Goal: Answer question/provide support: Share knowledge or assist other users

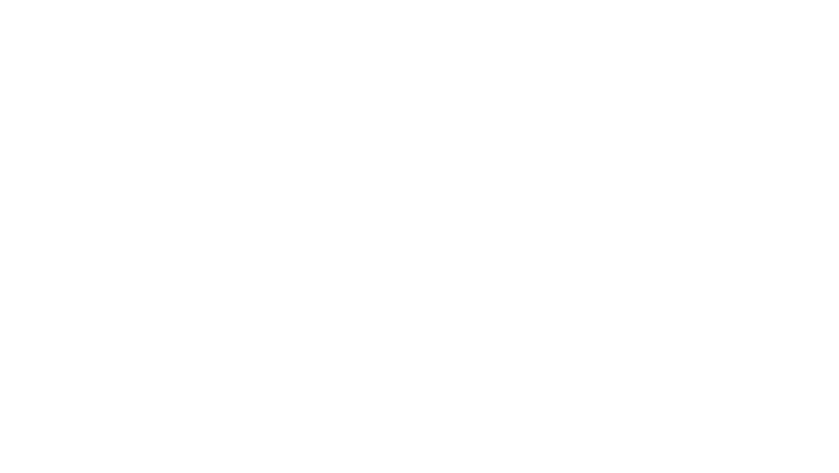
click at [804, 22] on div at bounding box center [419, 236] width 839 height 473
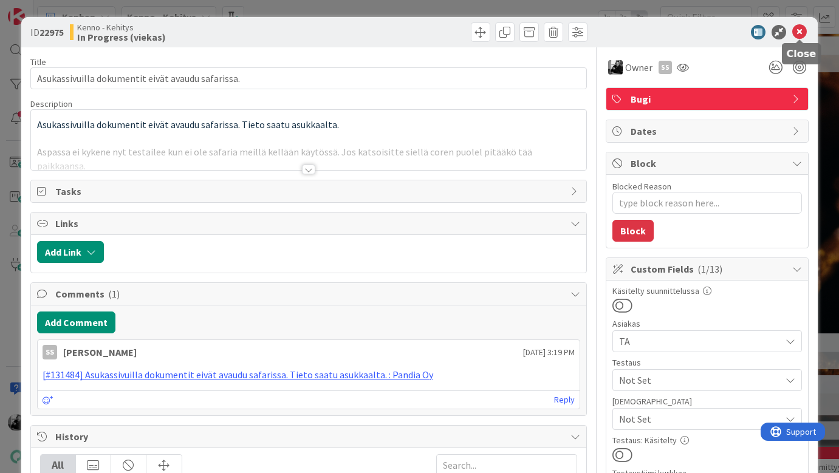
click at [800, 32] on icon at bounding box center [800, 32] width 15 height 15
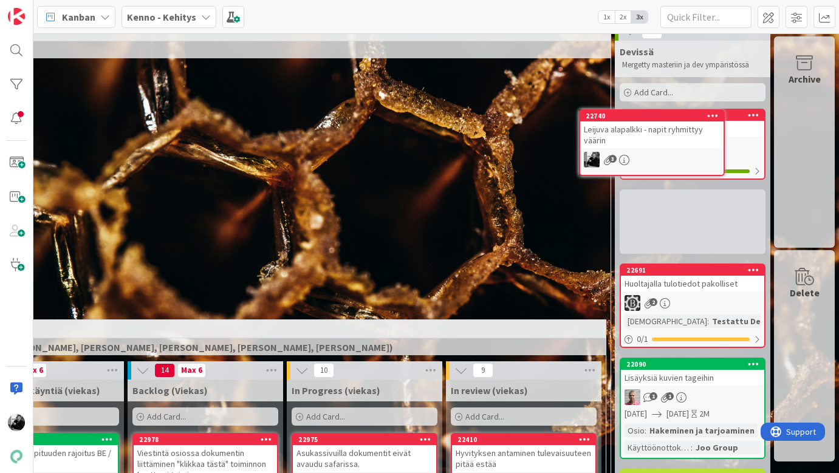
scroll to position [0, 267]
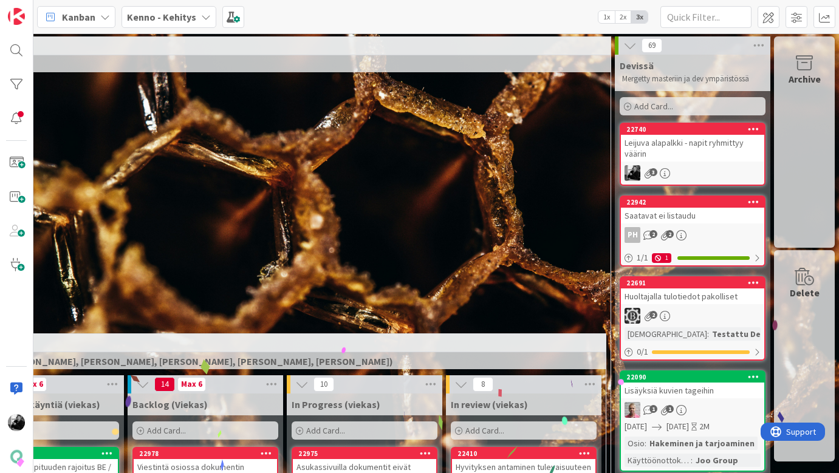
click at [688, 149] on div "Leijuva alapalkki - napit ryhmittyy väärin" at bounding box center [692, 148] width 143 height 27
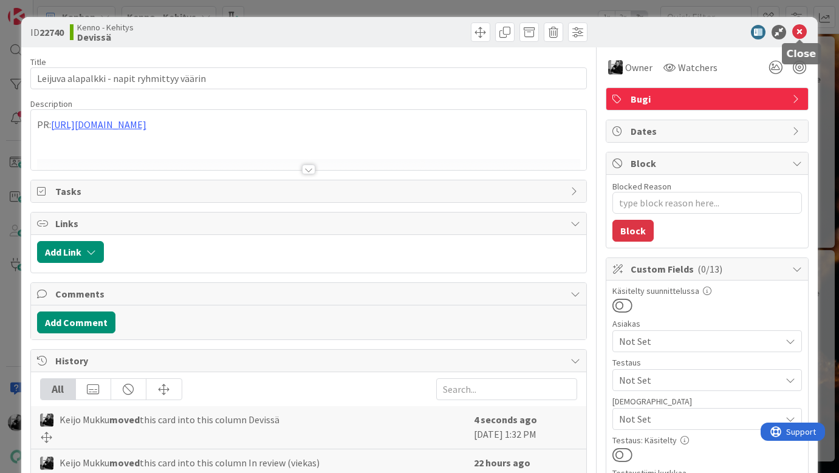
click at [800, 32] on icon at bounding box center [800, 32] width 15 height 15
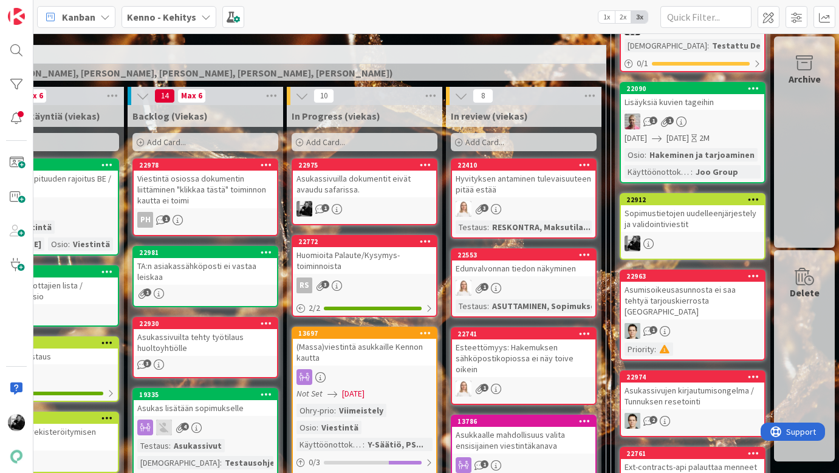
click at [376, 190] on div "Asukassivuilla dokumentit eivät avaudu safarissa." at bounding box center [364, 184] width 143 height 27
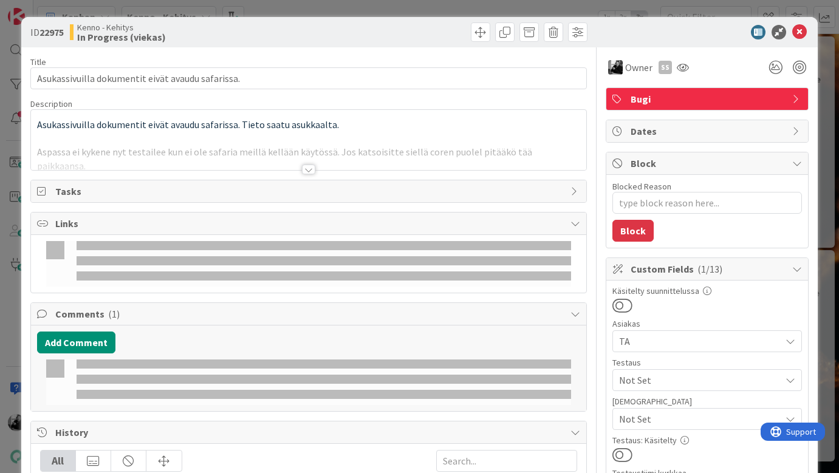
type textarea "x"
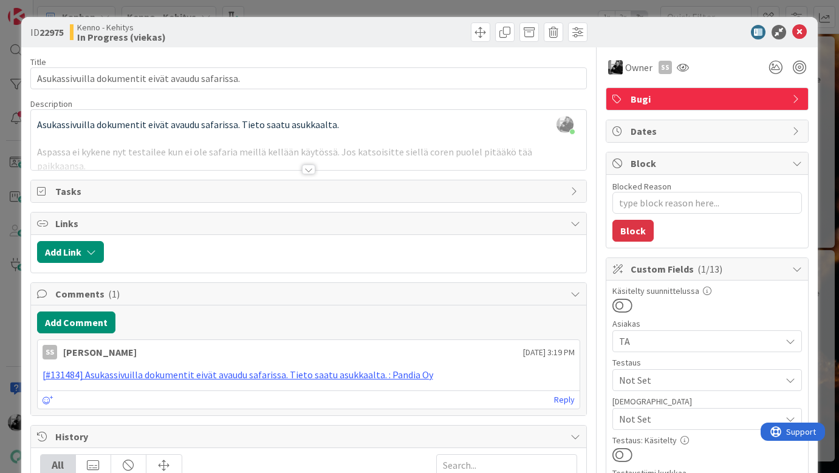
click at [312, 171] on div at bounding box center [308, 170] width 13 height 10
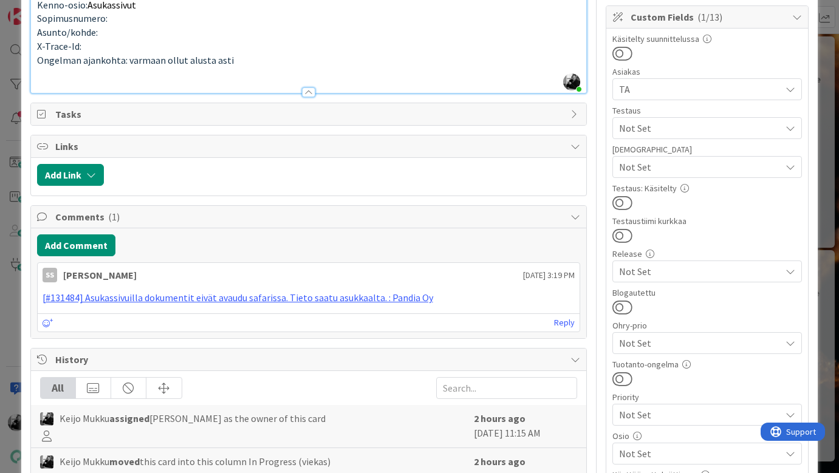
scroll to position [266, 0]
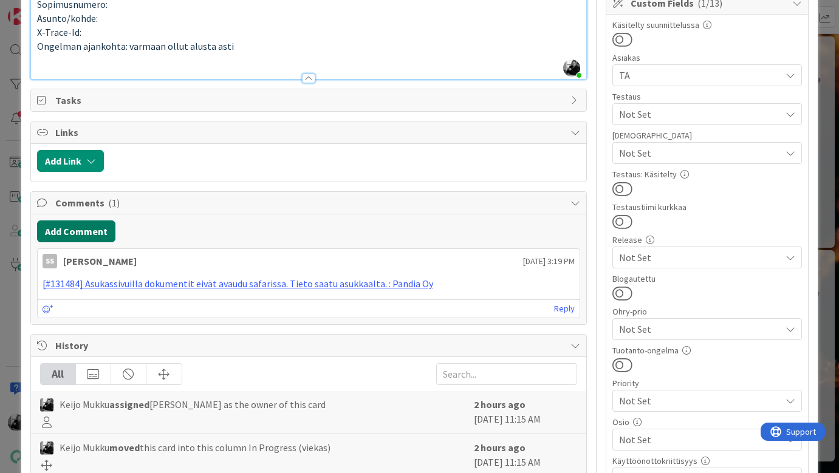
click at [93, 221] on button "Add Comment" at bounding box center [76, 232] width 78 height 22
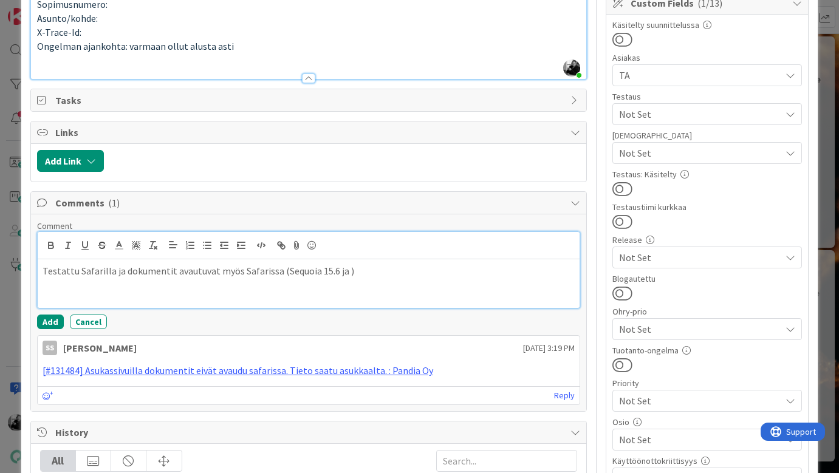
click at [280, 264] on p "Testattu Safarilla ja dokumentit avautuvat myös Safarissa (Sequoia 15.6 ja )" at bounding box center [309, 271] width 533 height 14
click at [372, 264] on p "Testattu Safarilla ja dokumentit avautuvat myös Safarissa (Mac OS Sequoia 15.6 …" at bounding box center [309, 271] width 533 height 14
click at [373, 264] on p "Testattu Safarilla ja dokumentit avautuvat myös Safarissa (Mac OS Sequoia 15.6 …" at bounding box center [309, 271] width 533 height 14
click at [444, 271] on div "Testattu Safarilla ja dokumentit avautuvat myös Safarissa (Mac OS Sequoia 15.6 …" at bounding box center [309, 284] width 543 height 49
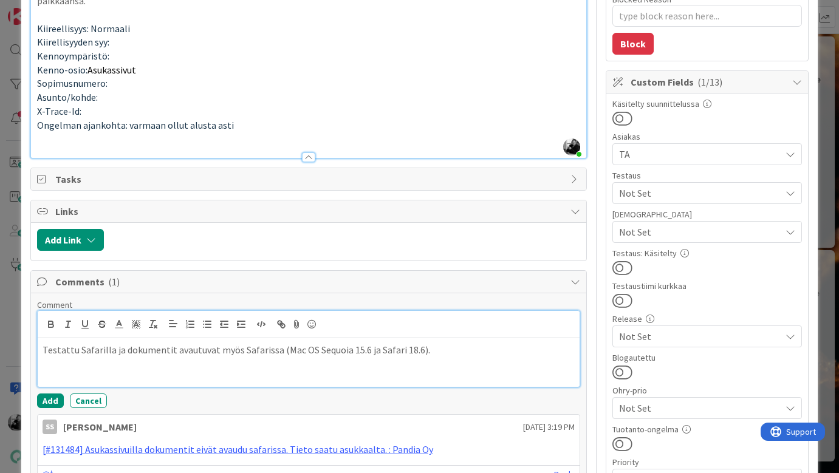
scroll to position [198, 0]
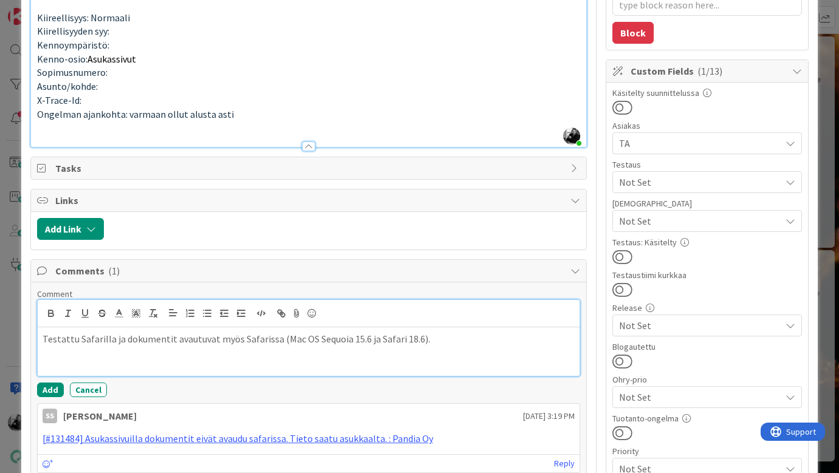
click at [109, 332] on p "Testattu Safarilla ja dokumentit avautuvat myös Safarissa (Mac OS Sequoia 15.6 …" at bounding box center [309, 339] width 533 height 14
click at [135, 332] on p "Testattu Safarilla locanhostilla. ja dokumentit avautuvat myös [GEOGRAPHIC_DATA…" at bounding box center [309, 339] width 533 height 14
drag, startPoint x: 162, startPoint y: 326, endPoint x: 169, endPoint y: 331, distance: 8.4
click at [162, 332] on p "Testattu Safarilla localhostilla. ja dokumentit avautuvat myös Safarissa (Mac O…" at bounding box center [309, 339] width 533 height 14
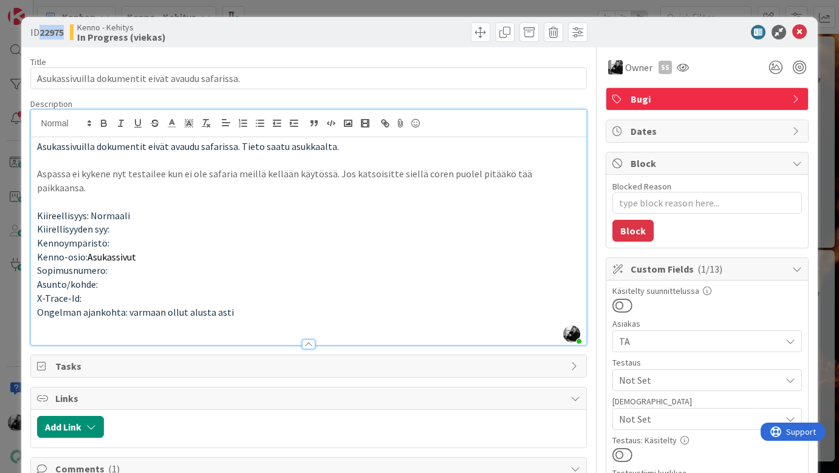
drag, startPoint x: 41, startPoint y: 33, endPoint x: 65, endPoint y: 33, distance: 24.3
click at [64, 33] on b "22975" at bounding box center [52, 32] width 24 height 12
copy b "22975"
type textarea "x"
